Goal: Task Accomplishment & Management: Manage account settings

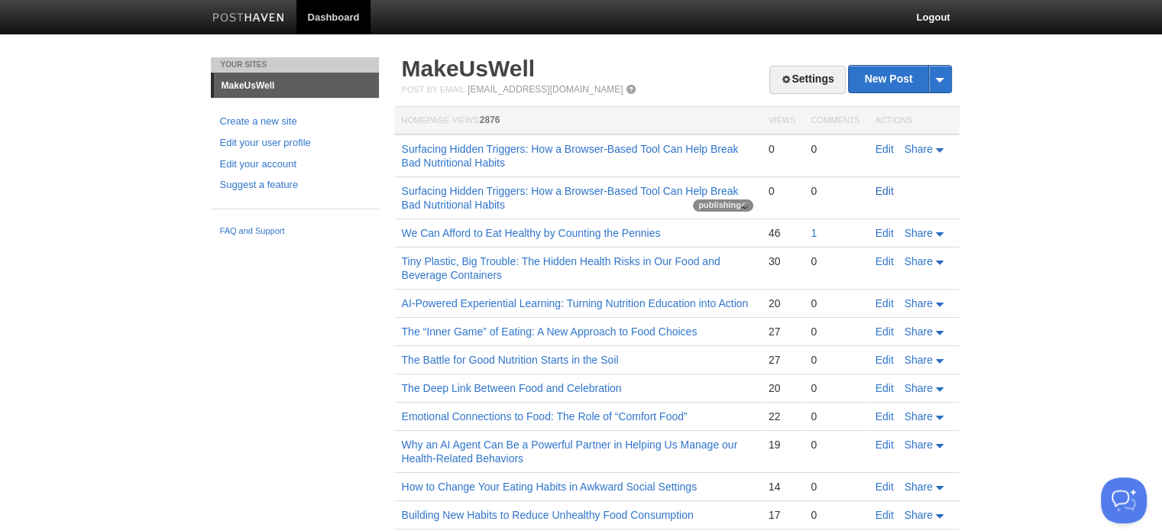
click at [886, 192] on link "Edit" at bounding box center [885, 191] width 18 height 12
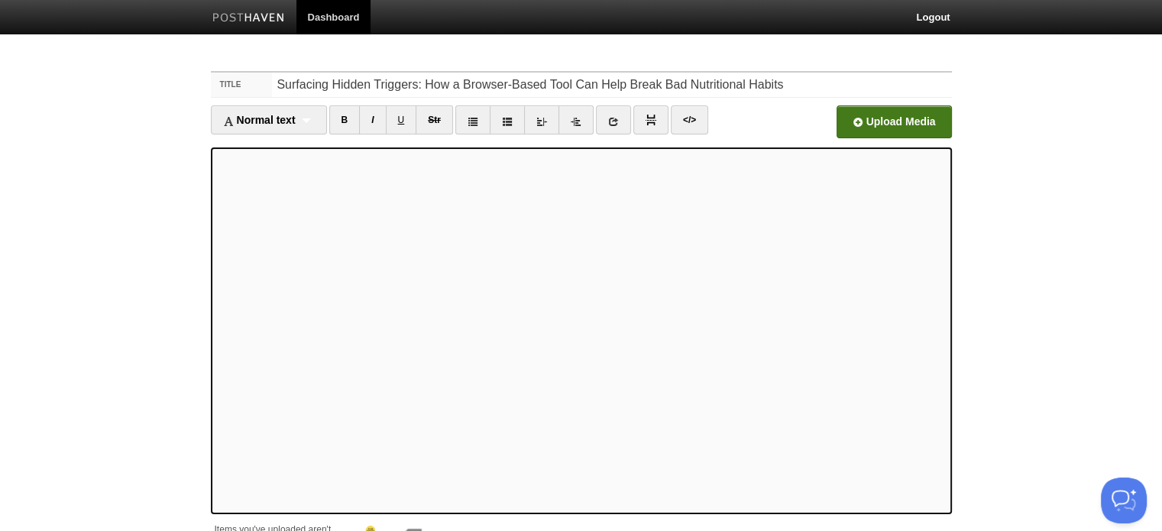
click at [861, 120] on input "file" at bounding box center [432, 126] width 1157 height 78
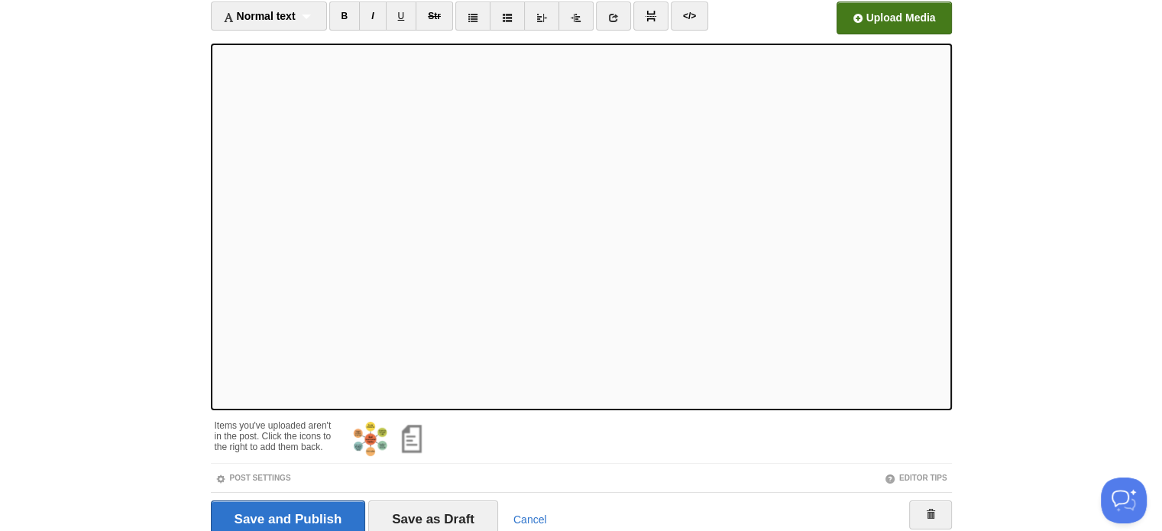
scroll to position [167, 0]
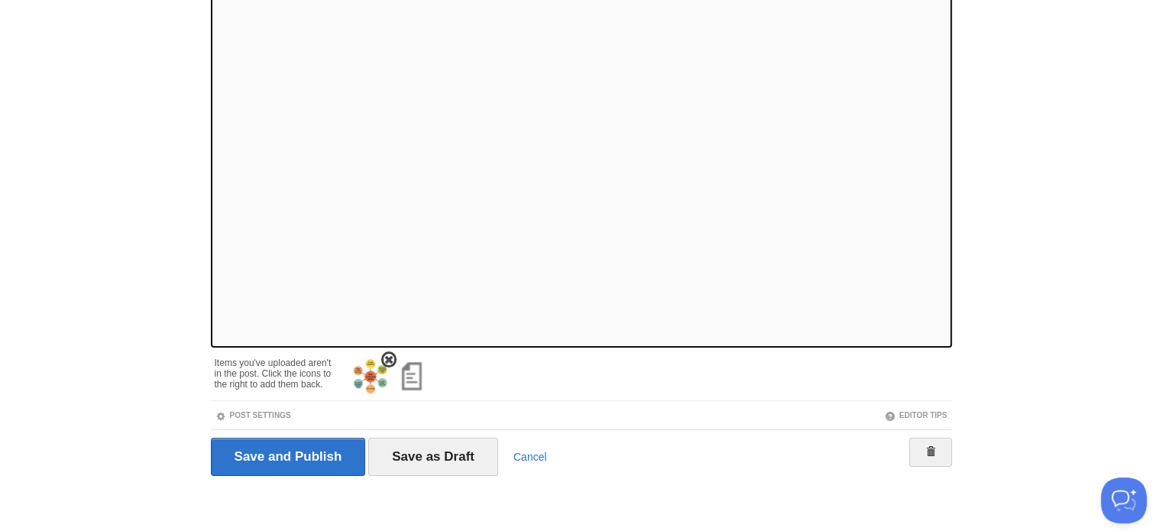
click at [387, 357] on span at bounding box center [389, 360] width 11 height 11
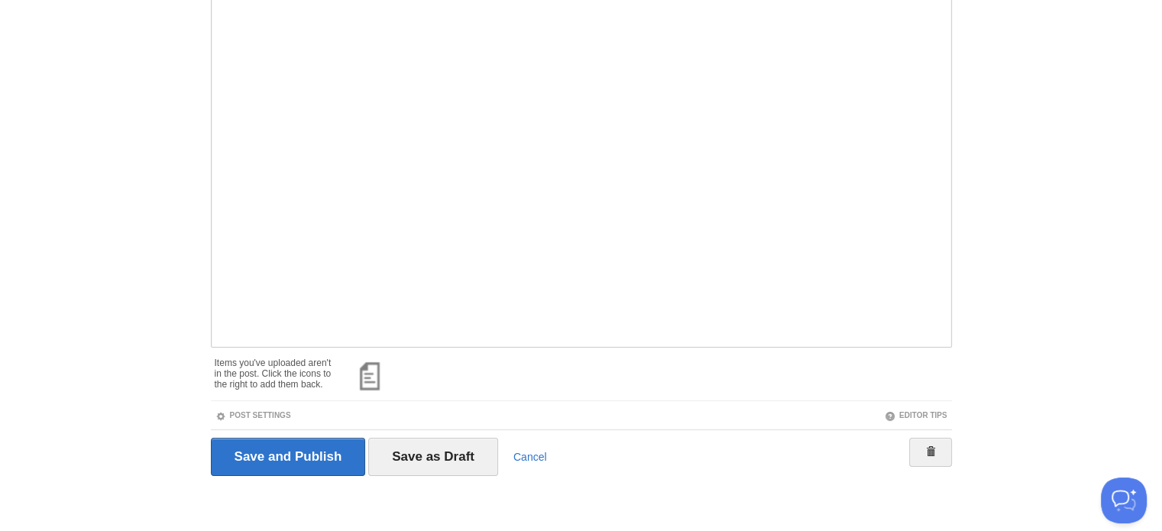
click at [460, 382] on div at bounding box center [644, 374] width 614 height 48
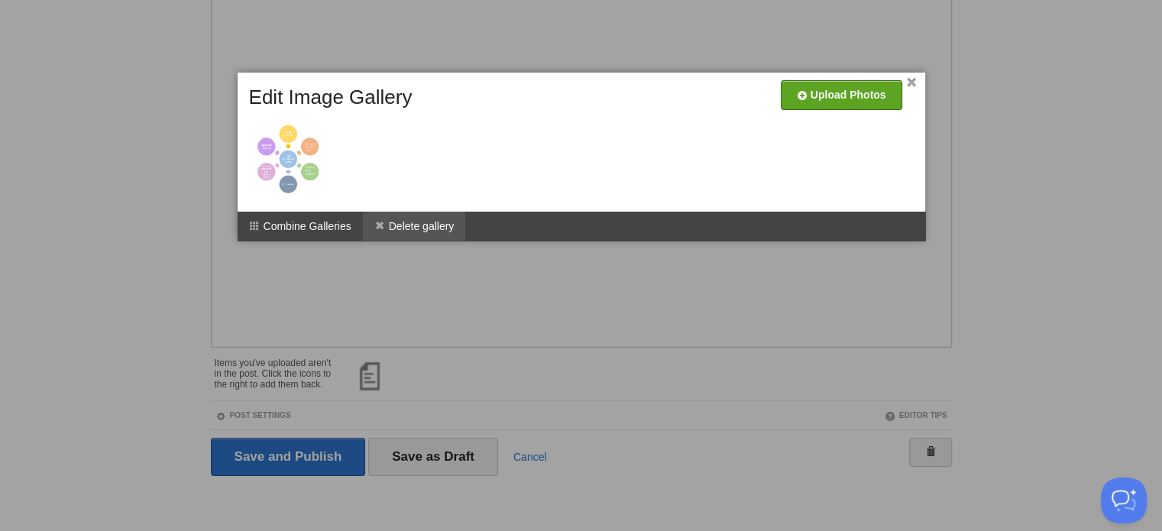
click at [384, 224] on span at bounding box center [379, 225] width 11 height 11
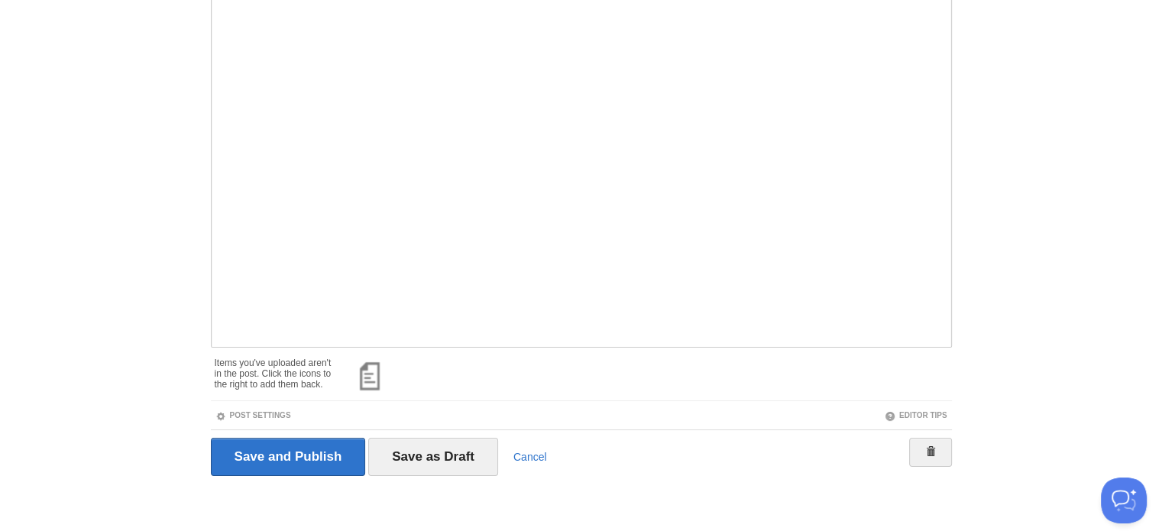
scroll to position [0, 0]
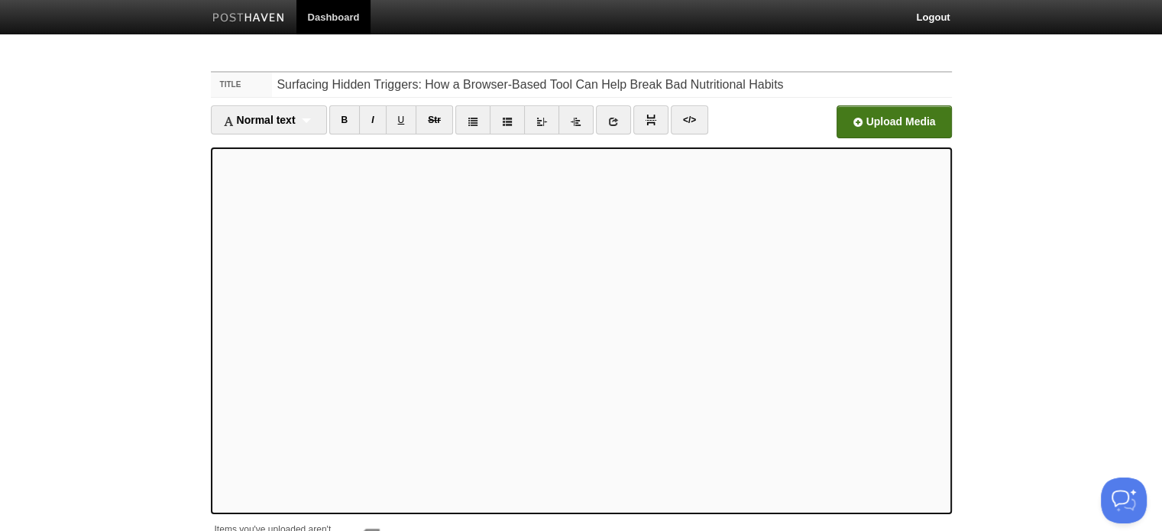
click at [856, 120] on input "file" at bounding box center [432, 126] width 1157 height 78
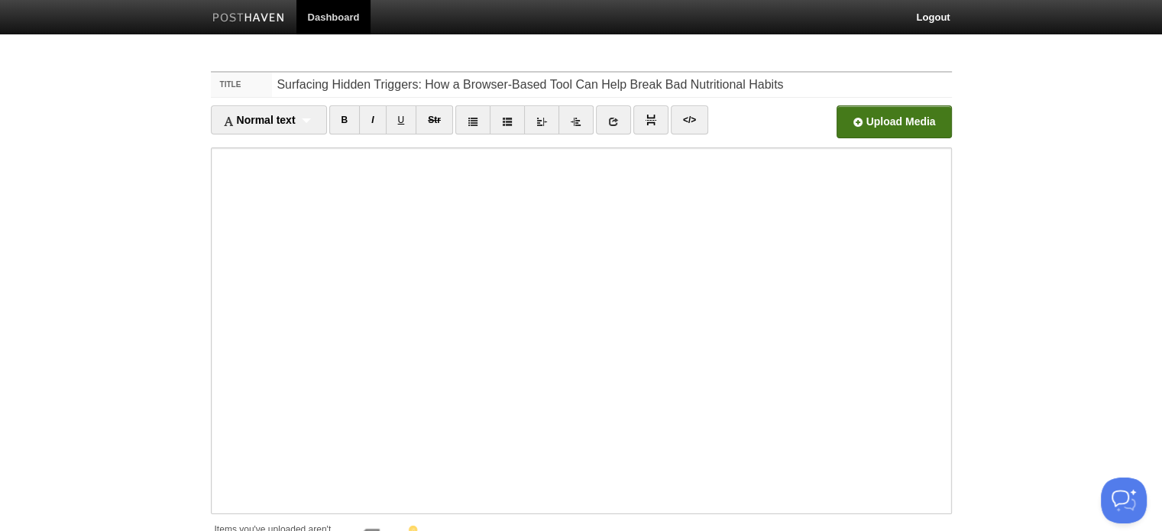
scroll to position [167, 0]
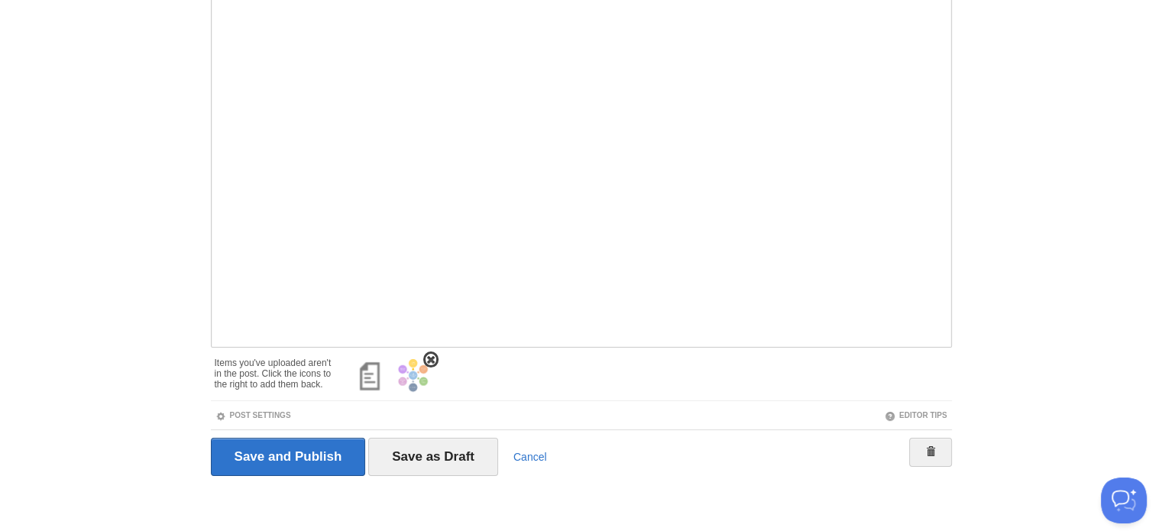
click at [416, 371] on img at bounding box center [412, 376] width 37 height 37
click at [272, 413] on link "Post Settings" at bounding box center [253, 415] width 76 height 8
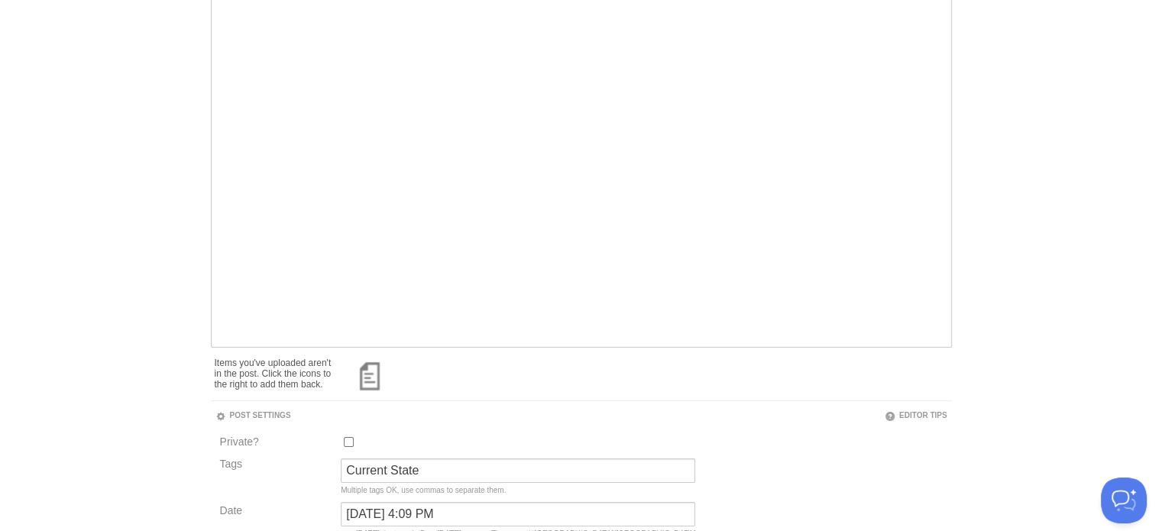
click at [934, 503] on div "Private? Tags Current State Multiple tags OK, use commas to separate them. Date…" at bounding box center [581, 489] width 741 height 112
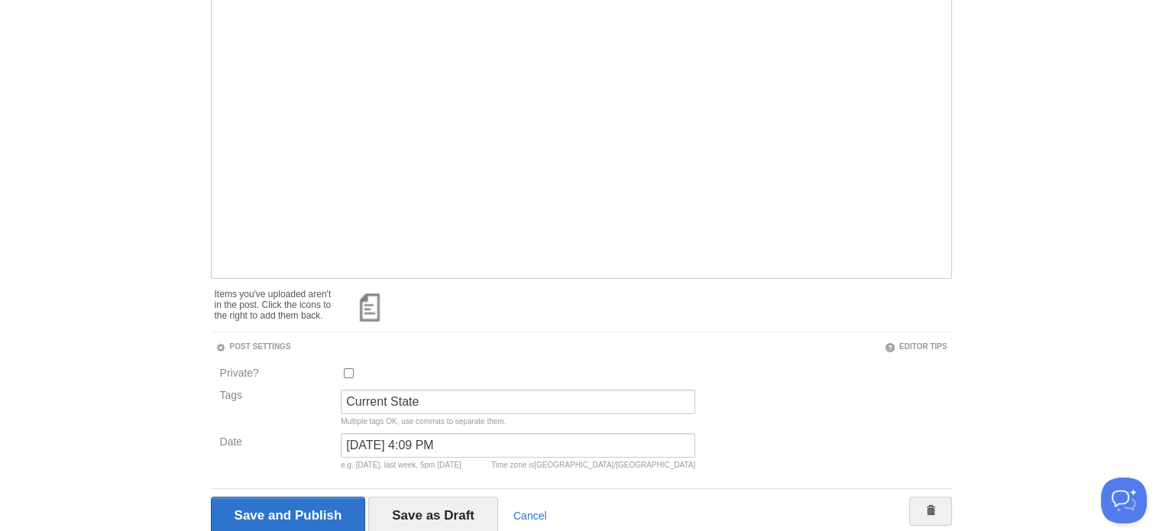
scroll to position [294, 0]
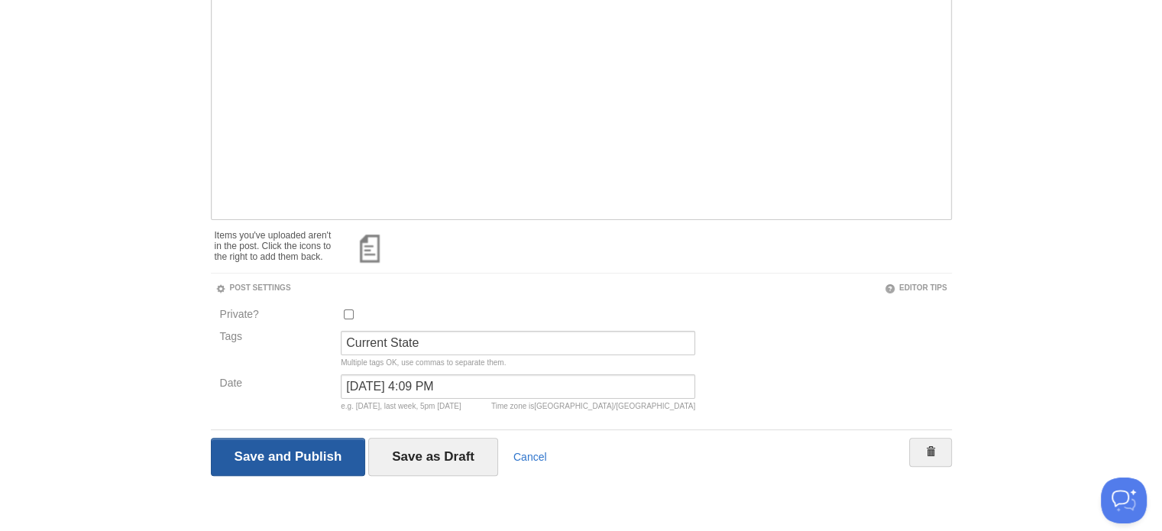
click at [307, 462] on input "Save and Publish" at bounding box center [288, 457] width 155 height 38
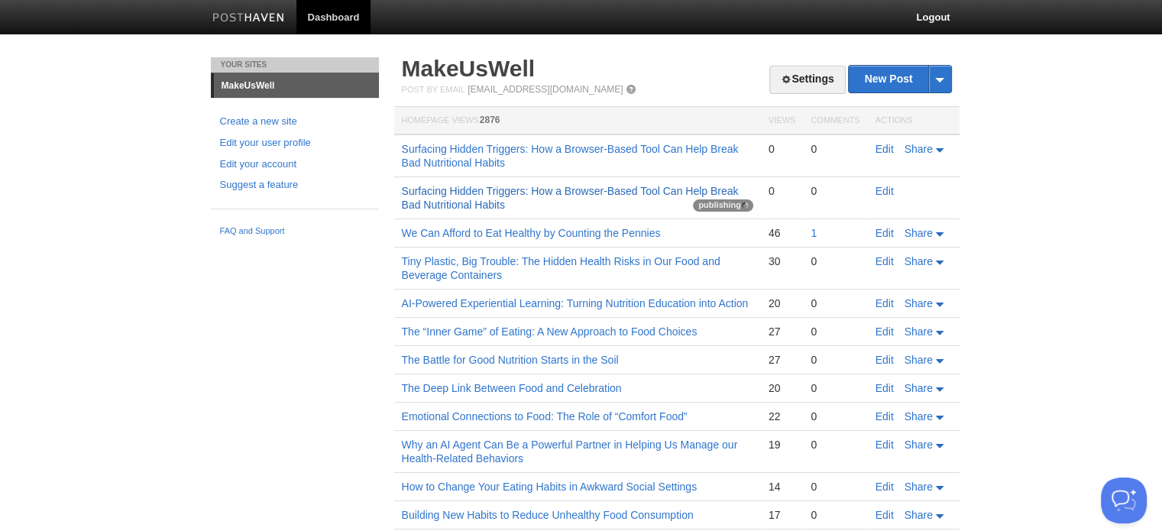
click at [539, 190] on link "Surfacing Hidden Triggers: How a Browser-Based Tool Can Help Break Bad Nutritio…" at bounding box center [570, 198] width 337 height 26
click at [877, 145] on link "Edit" at bounding box center [885, 149] width 18 height 12
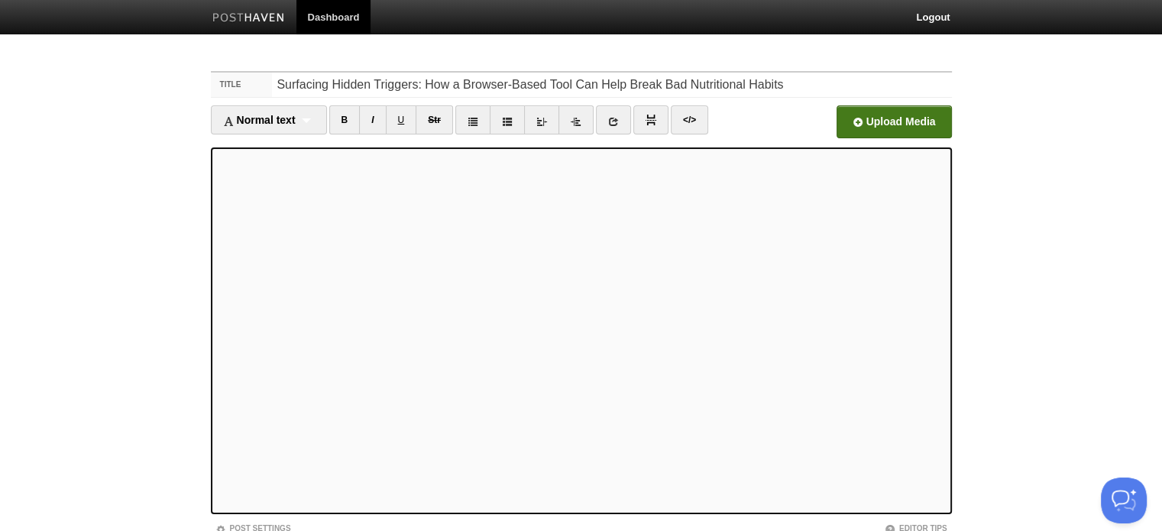
click at [857, 120] on input "file" at bounding box center [432, 126] width 1157 height 78
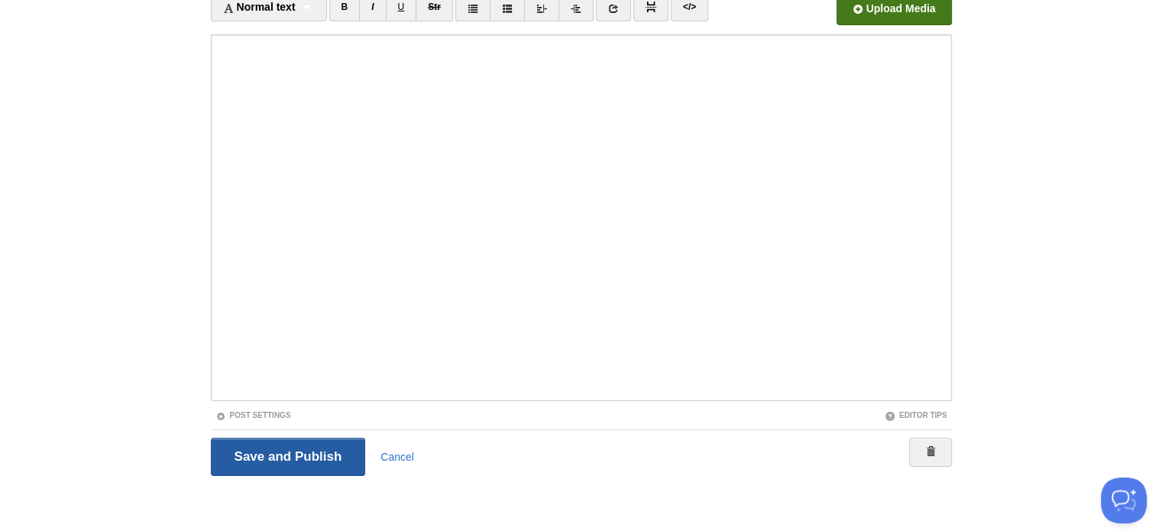
click at [280, 455] on input "Save and Publish" at bounding box center [288, 457] width 155 height 38
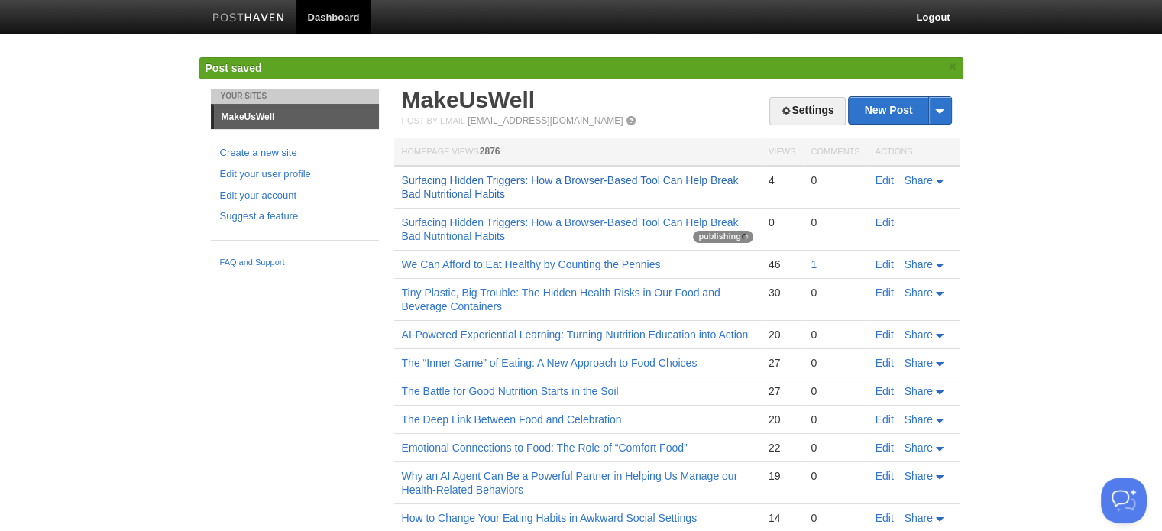
click at [542, 183] on link "Surfacing Hidden Triggers: How a Browser-Based Tool Can Help Break Bad Nutritio…" at bounding box center [570, 187] width 337 height 26
